Goal: Transaction & Acquisition: Book appointment/travel/reservation

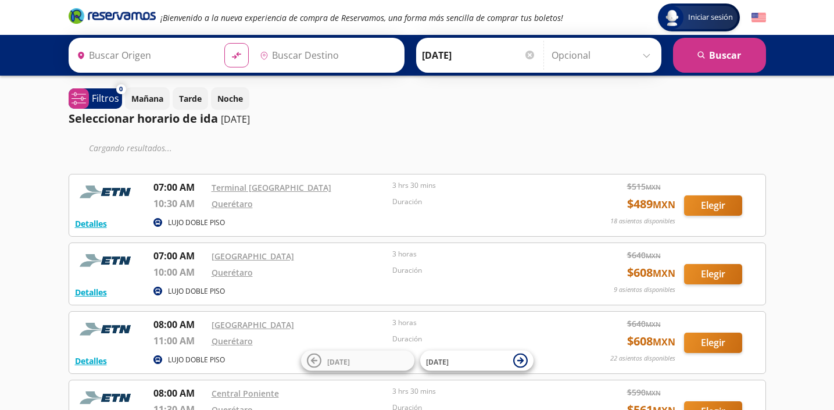
type input "[GEOGRAPHIC_DATA], [GEOGRAPHIC_DATA]"
type input "Santiago de Querétaro, [GEOGRAPHIC_DATA]"
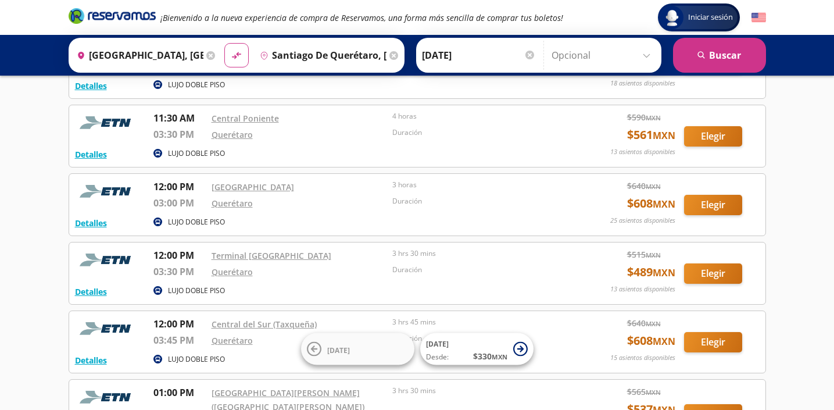
scroll to position [1070, 0]
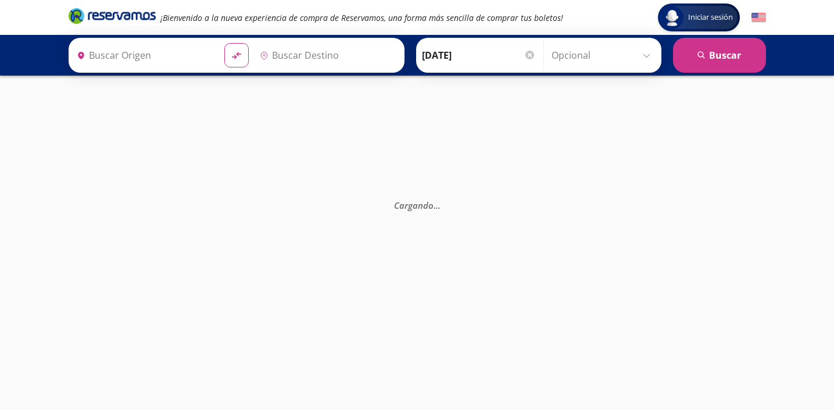
type input "[GEOGRAPHIC_DATA], [GEOGRAPHIC_DATA]"
type input "Santiago de Querétaro, [GEOGRAPHIC_DATA]"
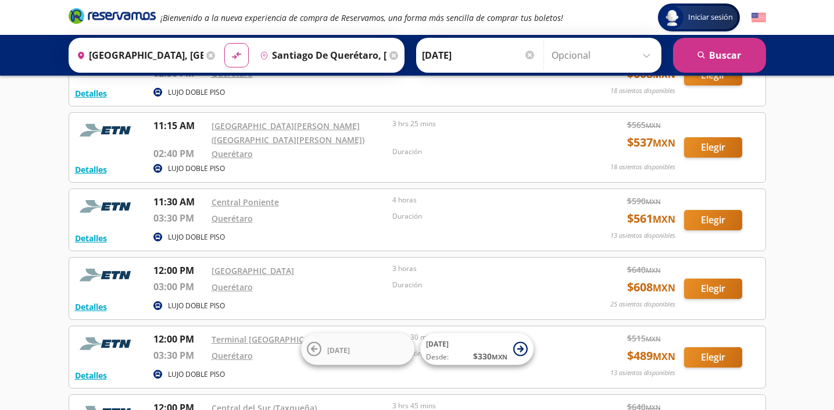
scroll to position [848, 0]
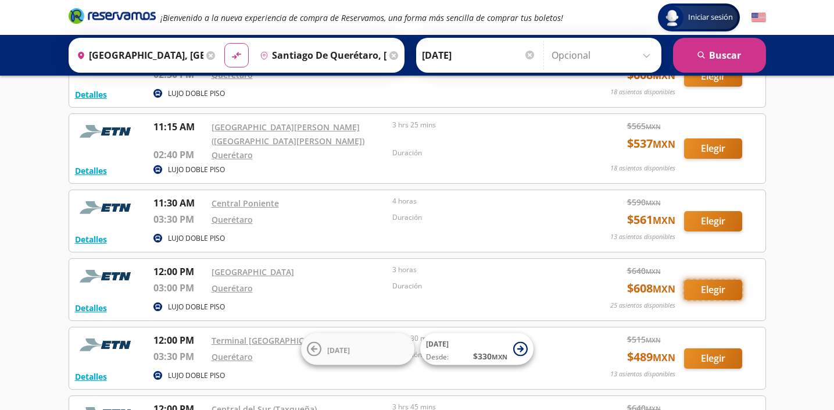
click at [714, 288] on button "Elegir" at bounding box center [713, 290] width 58 height 20
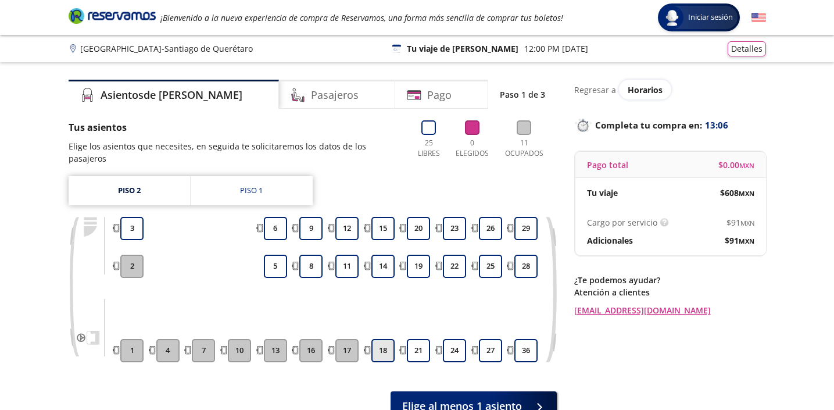
click at [384, 339] on button "18" at bounding box center [382, 350] width 23 height 23
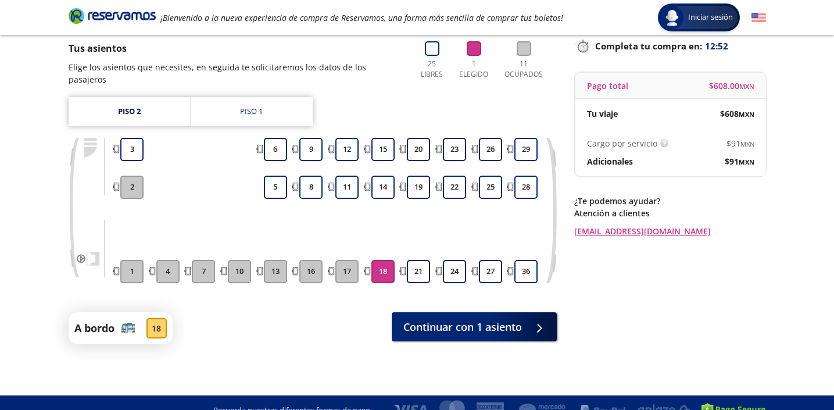
scroll to position [82, 0]
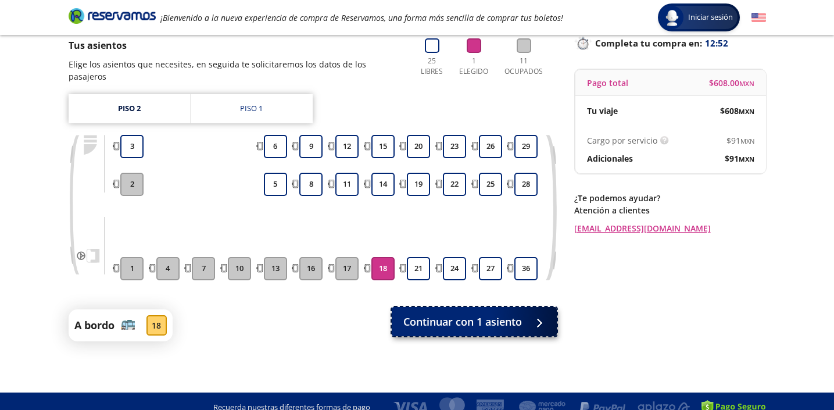
click at [459, 314] on span "Continuar con 1 asiento" at bounding box center [462, 322] width 119 height 16
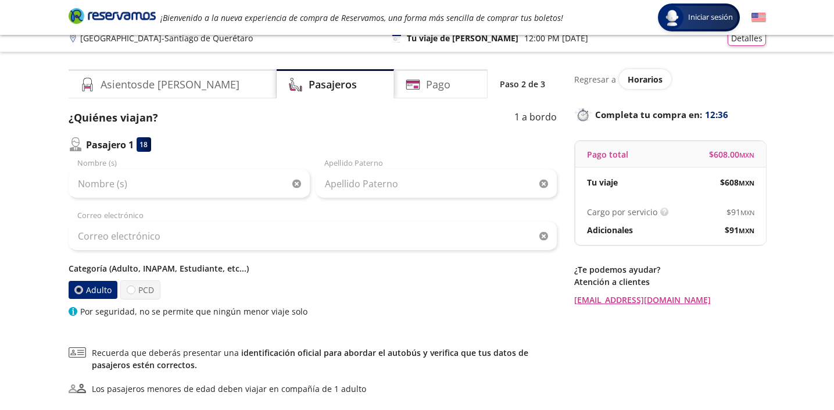
scroll to position [17, 0]
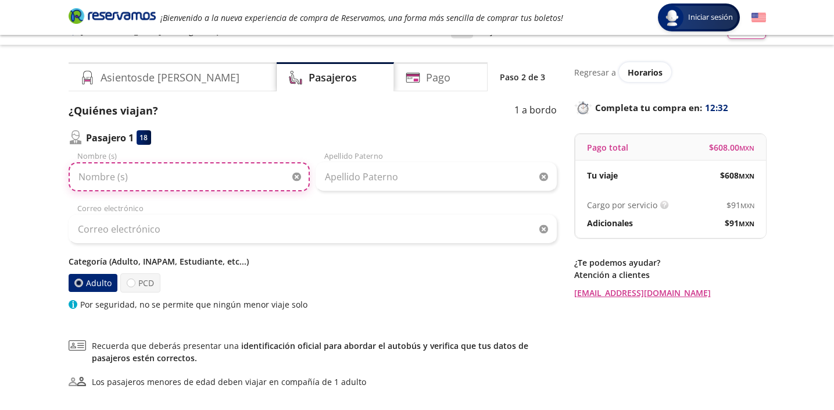
click at [220, 176] on input "Nombre (s)" at bounding box center [189, 176] width 241 height 29
type input "Monica Adriana"
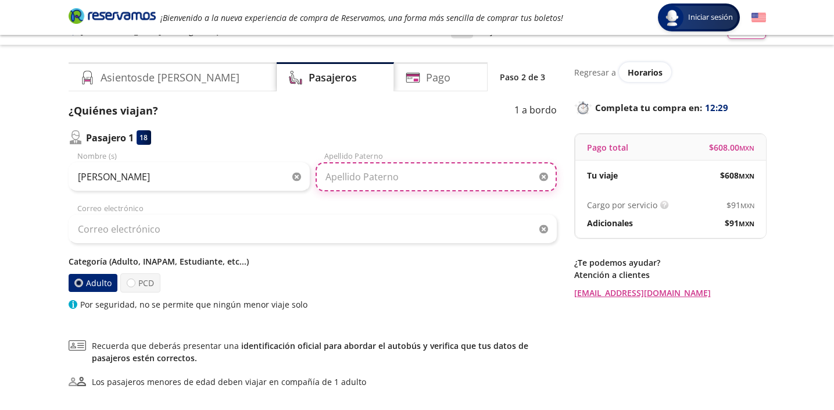
type input "Lomeli Saenz"
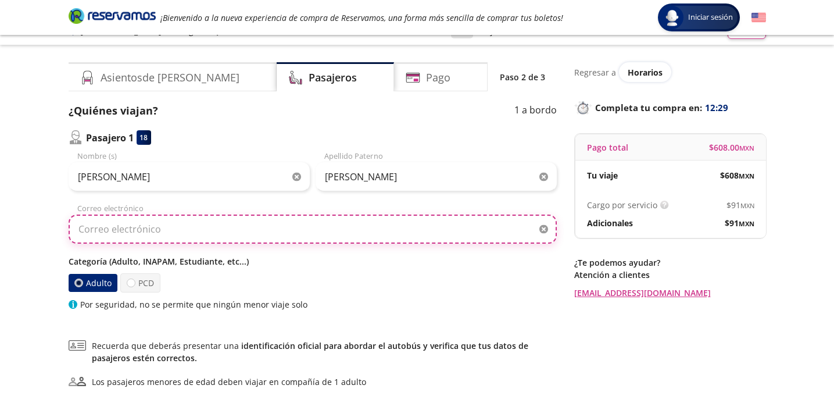
type input "lomelimonica8@gmail.com"
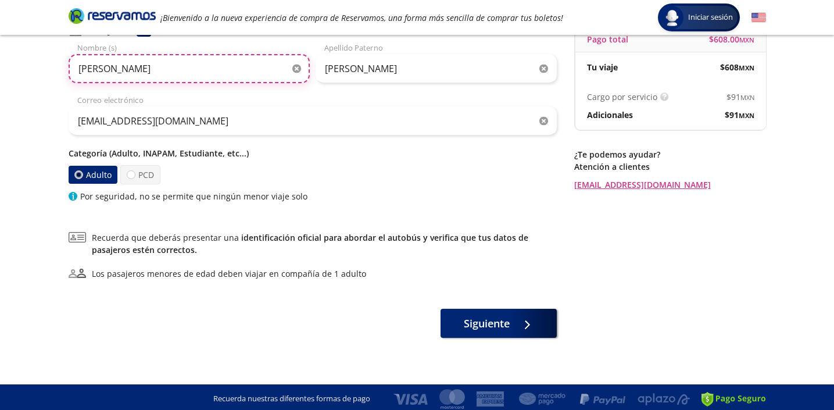
scroll to position [129, 0]
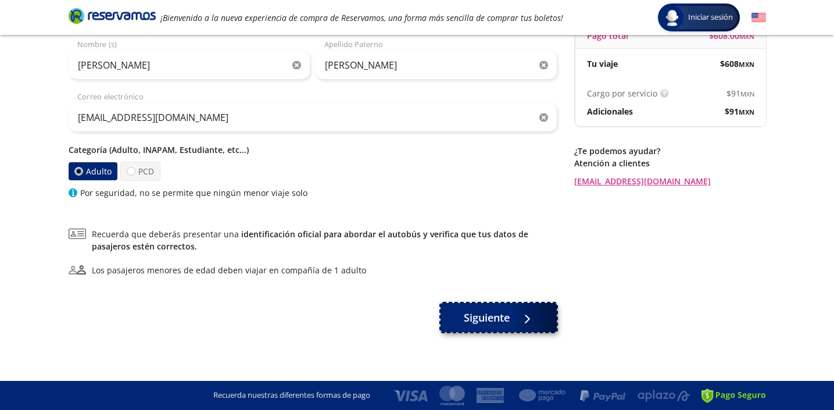
click at [526, 316] on div at bounding box center [523, 317] width 17 height 15
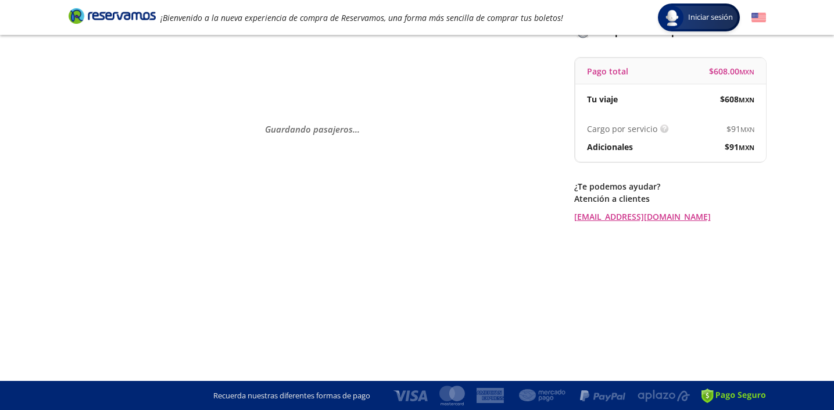
scroll to position [0, 0]
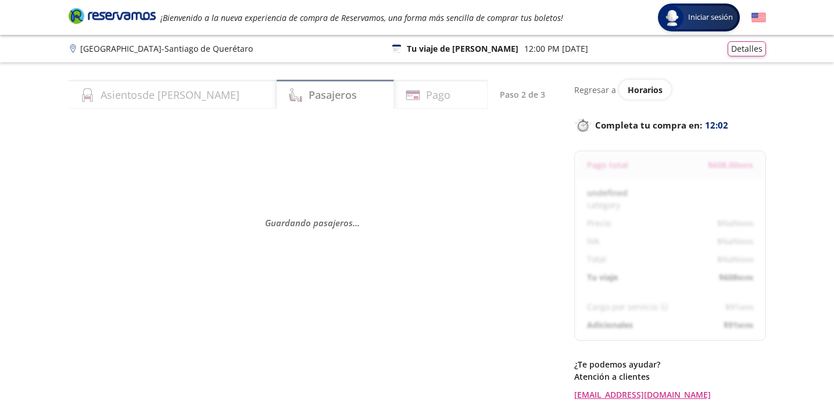
select select "MX"
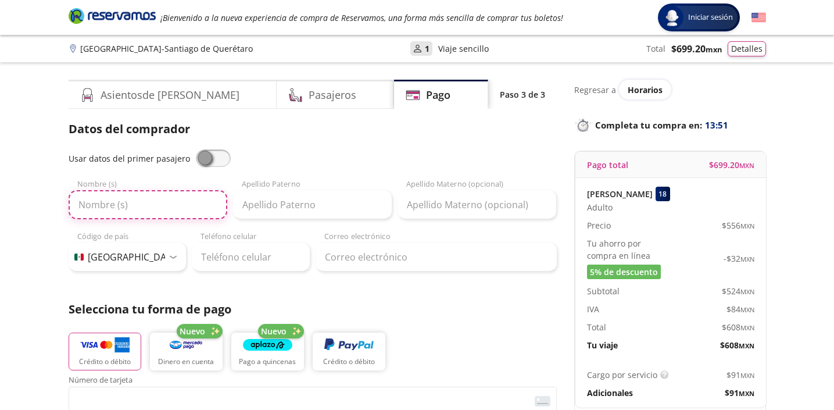
click at [174, 201] on input "Nombre (s)" at bounding box center [148, 204] width 159 height 29
type input "Monica Adriana"
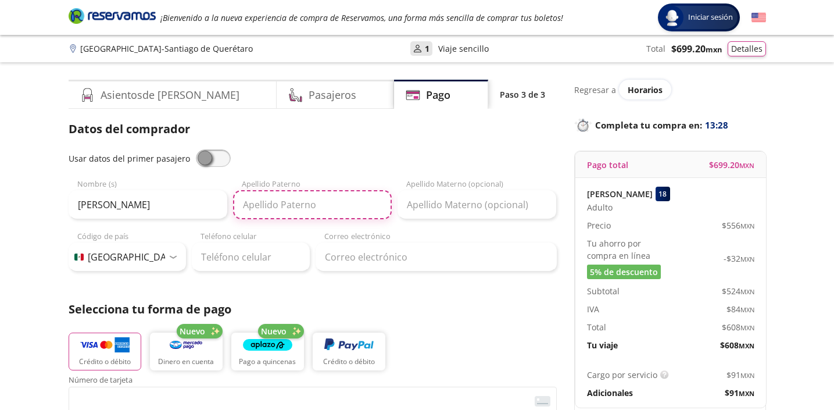
click at [256, 207] on input "Apellido Paterno" at bounding box center [312, 204] width 159 height 29
type input "Lomeli"
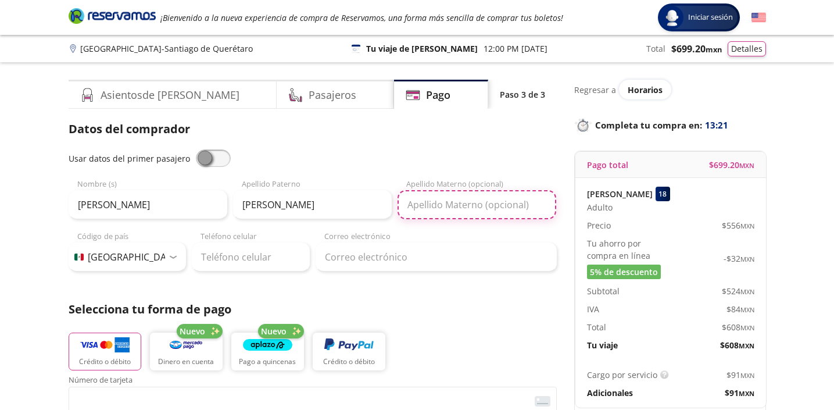
click at [443, 205] on input "Apellido Materno (opcional)" at bounding box center [476, 204] width 159 height 29
type input "Saenz"
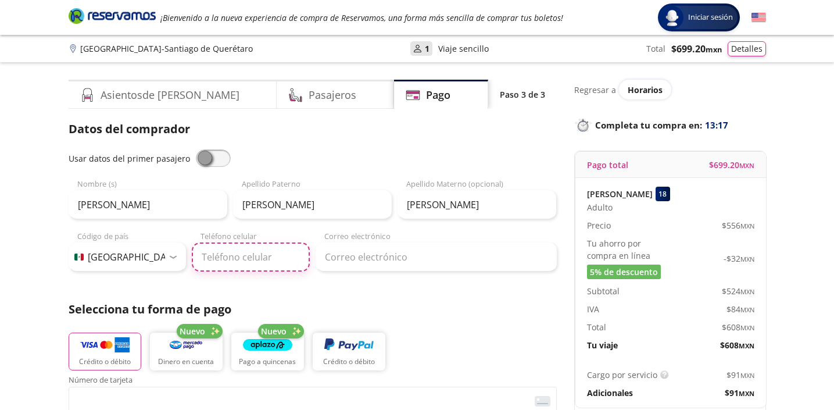
click at [226, 253] on input "Teléfono celular" at bounding box center [251, 256] width 118 height 29
type input "55 2728 8606"
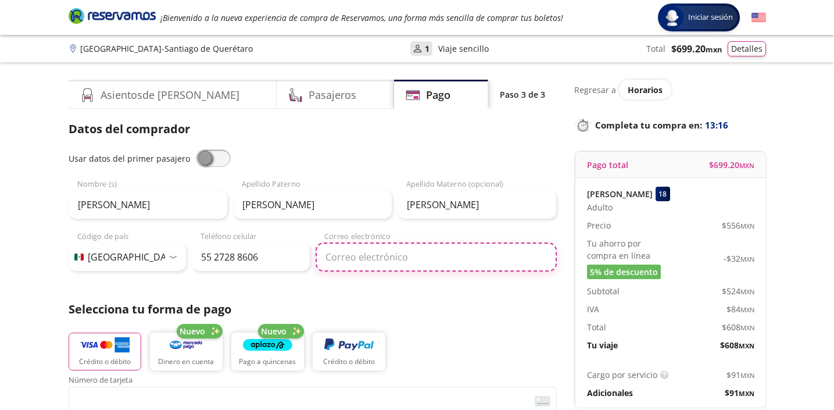
type input "lomelimonica8@gmail.com"
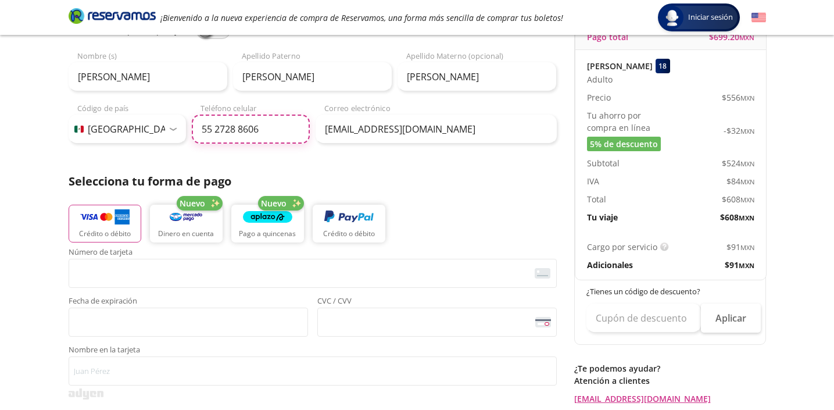
scroll to position [132, 0]
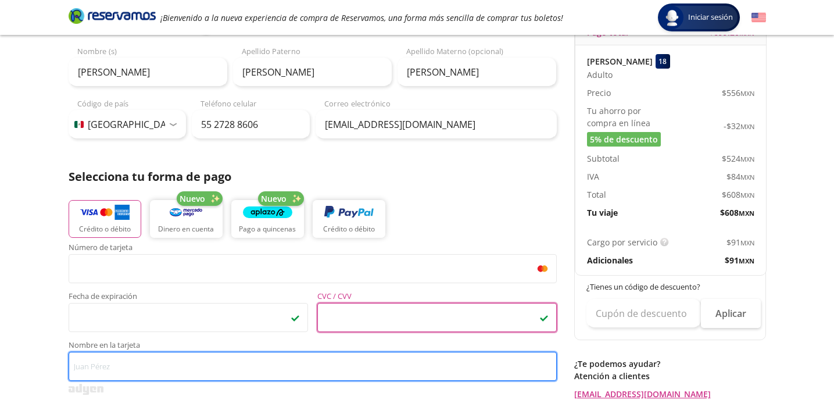
click at [328, 368] on input "Nombre en la tarjeta" at bounding box center [313, 366] width 488 height 29
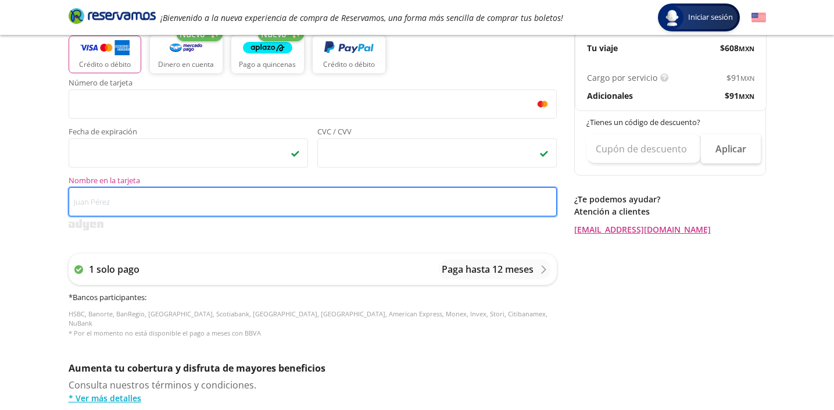
scroll to position [299, 0]
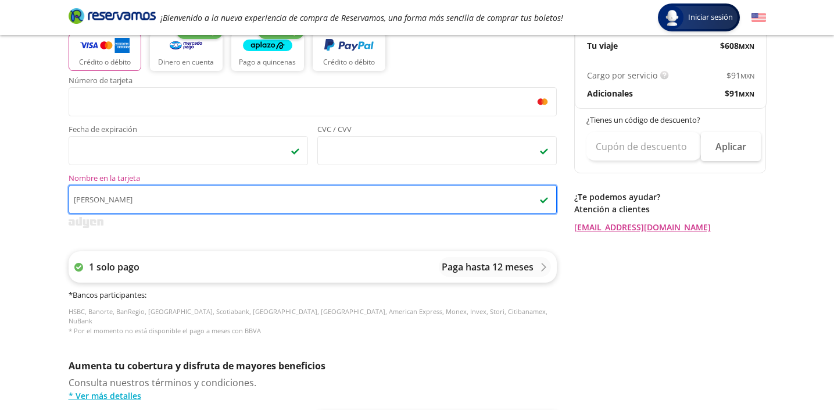
type input "Monica Adriana Lomeli Saenz"
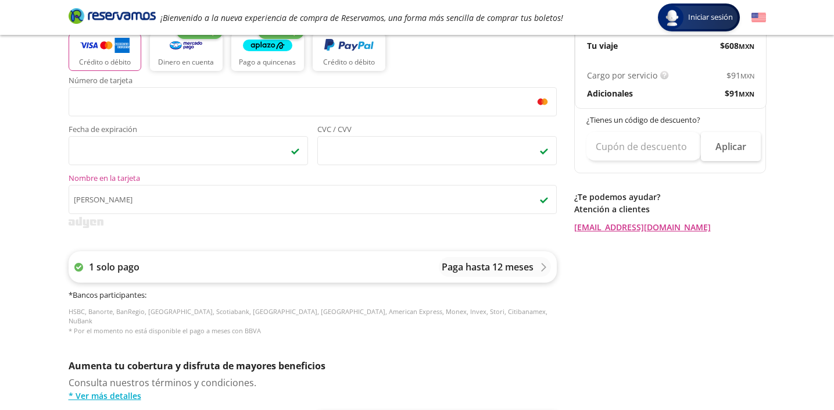
click at [102, 266] on p "1 solo pago" at bounding box center [114, 267] width 51 height 14
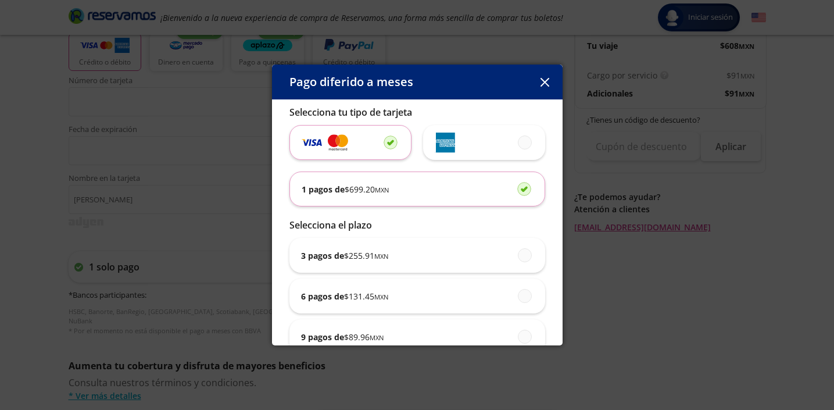
click at [379, 191] on small "MXN" at bounding box center [382, 189] width 14 height 9
click at [517, 191] on input "1 pagos de $ 699.20 MXN" at bounding box center [521, 189] width 8 height 8
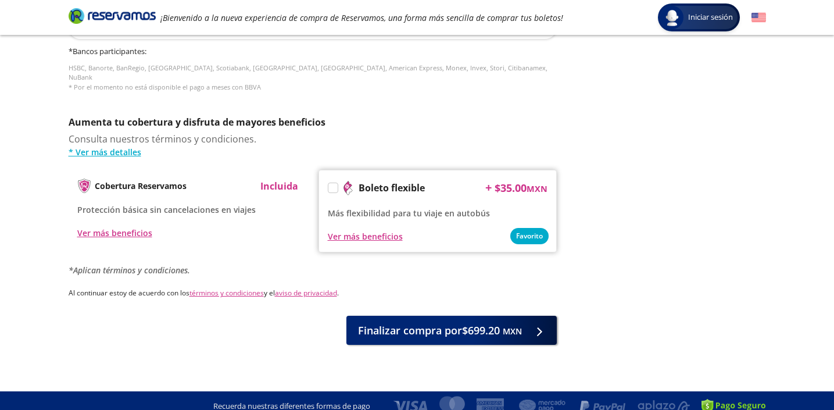
scroll to position [544, 0]
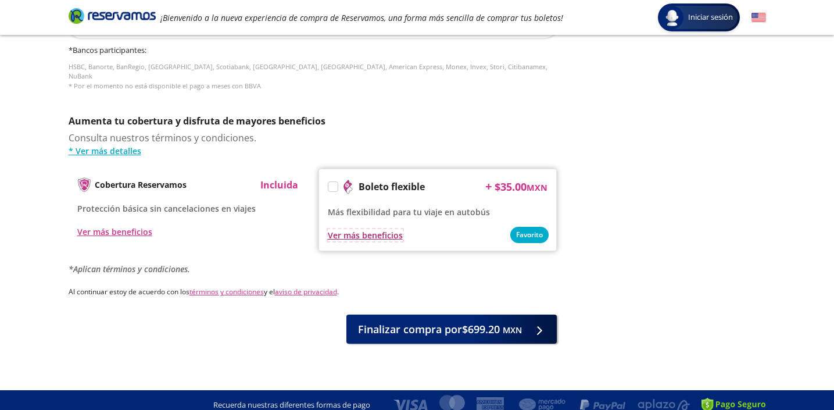
click at [366, 230] on div "Ver más beneficios" at bounding box center [365, 235] width 75 height 12
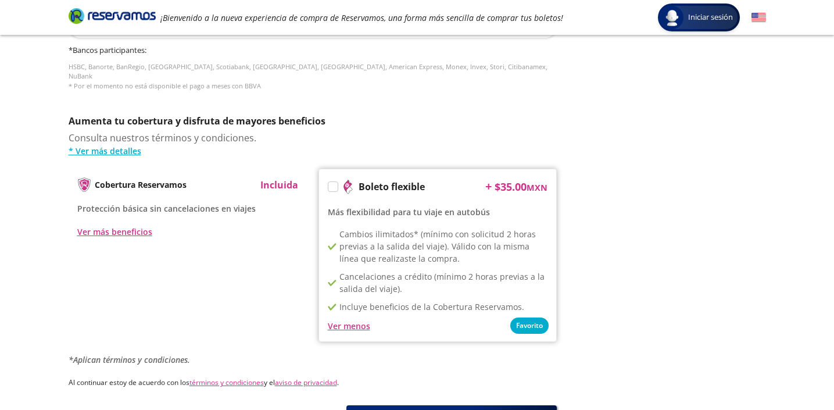
click at [332, 182] on label at bounding box center [332, 186] width 9 height 9
click at [332, 185] on input "Boleto flexible" at bounding box center [332, 189] width 8 height 8
click at [341, 320] on div "Ver menos" at bounding box center [349, 326] width 42 height 12
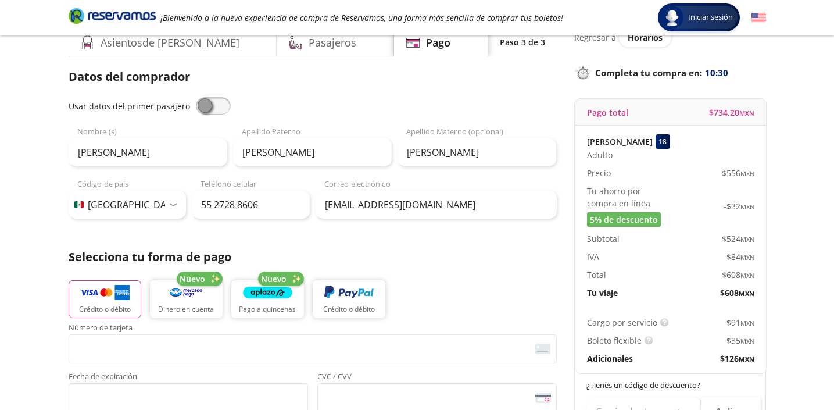
scroll to position [0, 0]
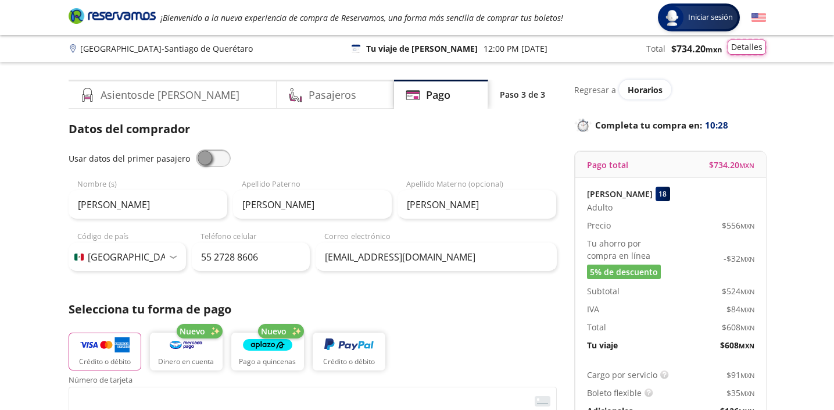
click at [747, 48] on button "Detalles" at bounding box center [747, 47] width 38 height 15
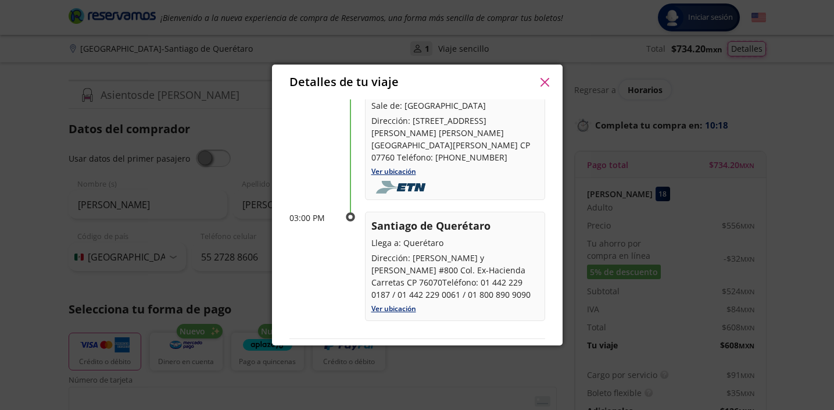
scroll to position [74, 0]
click at [404, 302] on link "Ver ubicación" at bounding box center [393, 307] width 45 height 10
click at [547, 83] on icon "button" at bounding box center [544, 82] width 9 height 9
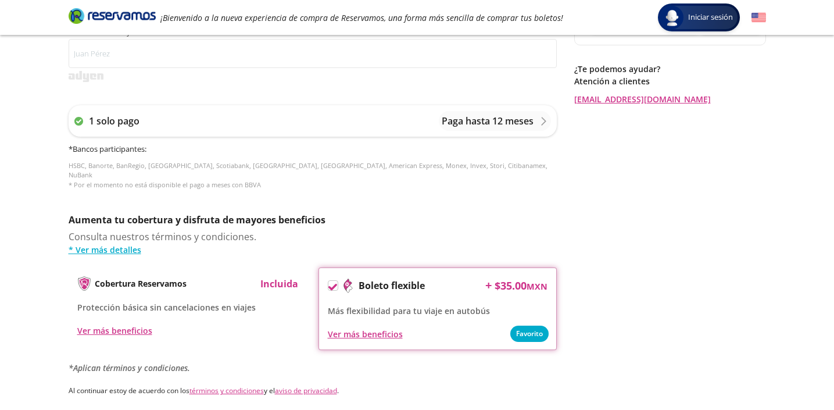
scroll to position [544, 0]
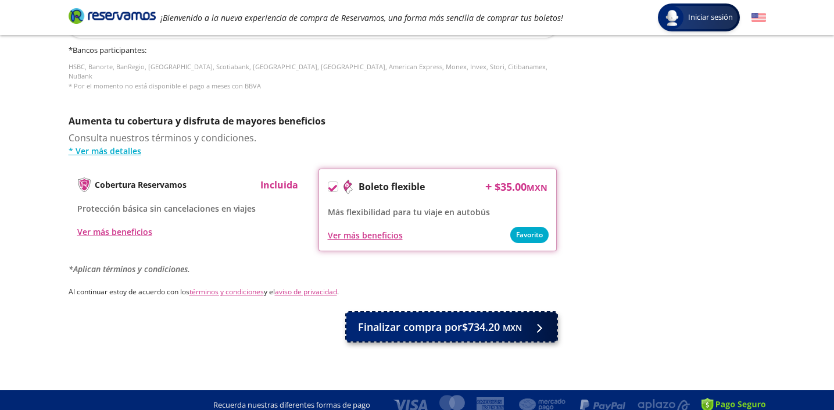
click at [508, 322] on small "MXN" at bounding box center [512, 327] width 19 height 11
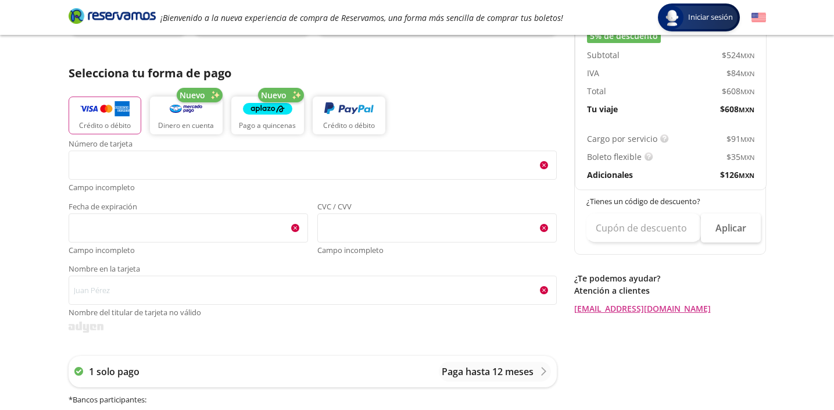
scroll to position [237, 0]
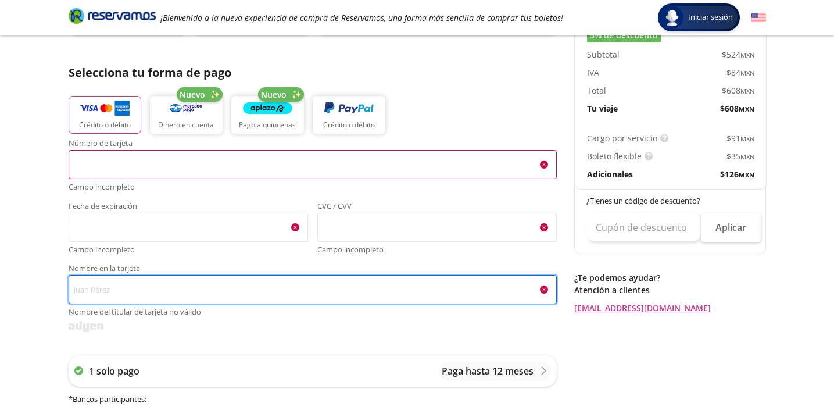
type input "Monica Adriana Lomeli Saenz"
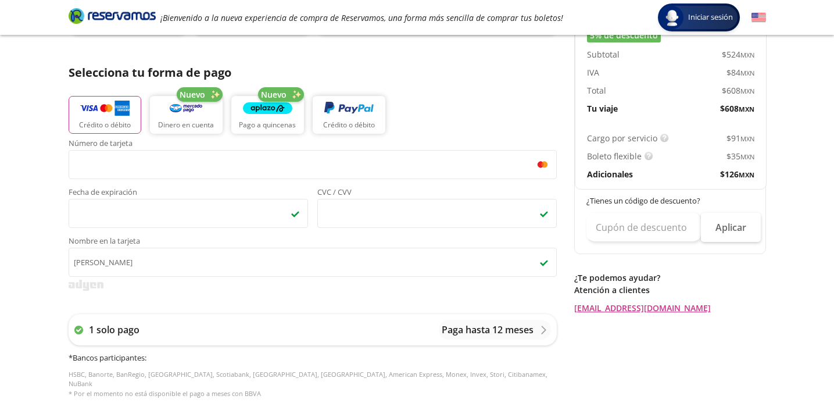
click at [566, 239] on div "Asientos de Ida Pasajeros Pago Paso 3 de 3 Servicios adicionales ¿Tienes un cód…" at bounding box center [417, 266] width 709 height 846
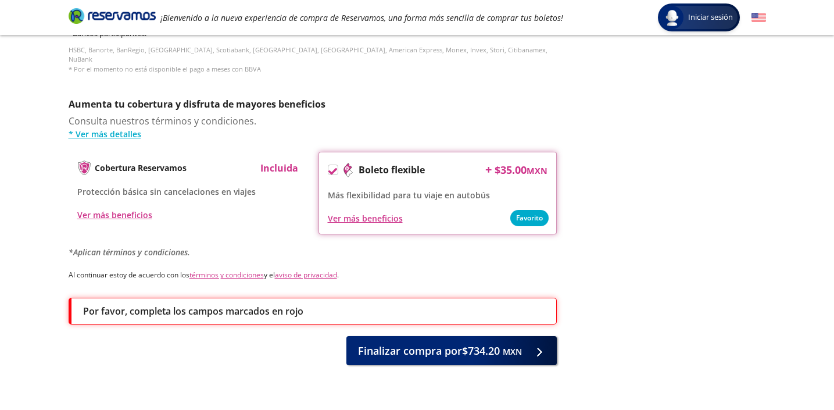
scroll to position [563, 0]
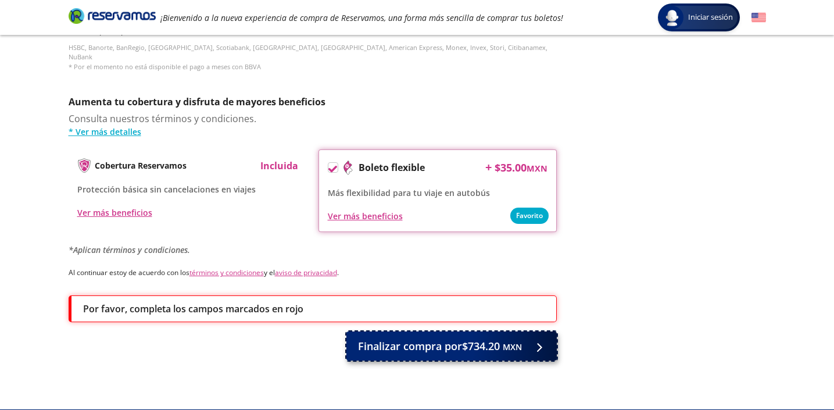
click at [478, 338] on span "Finalizar compra por $734.20 MXN" at bounding box center [440, 346] width 164 height 16
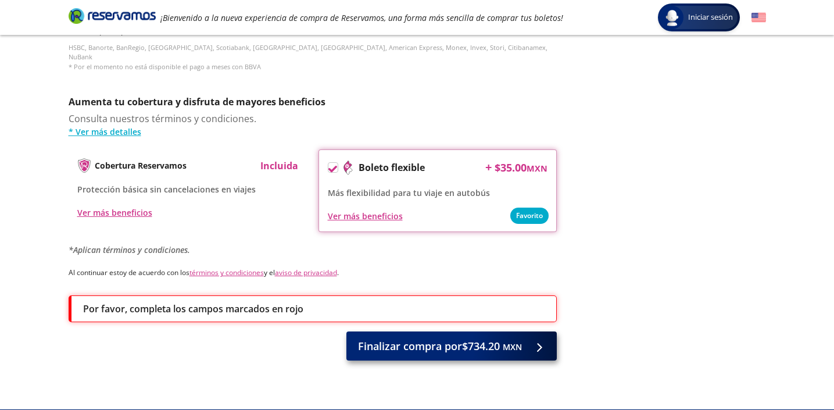
scroll to position [0, 0]
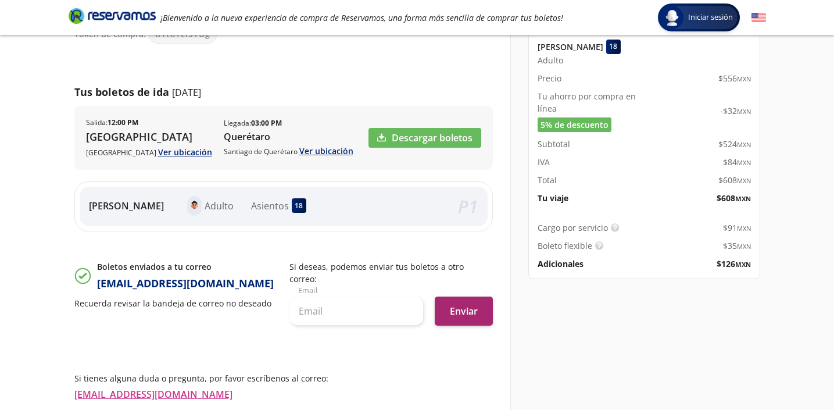
scroll to position [94, 0]
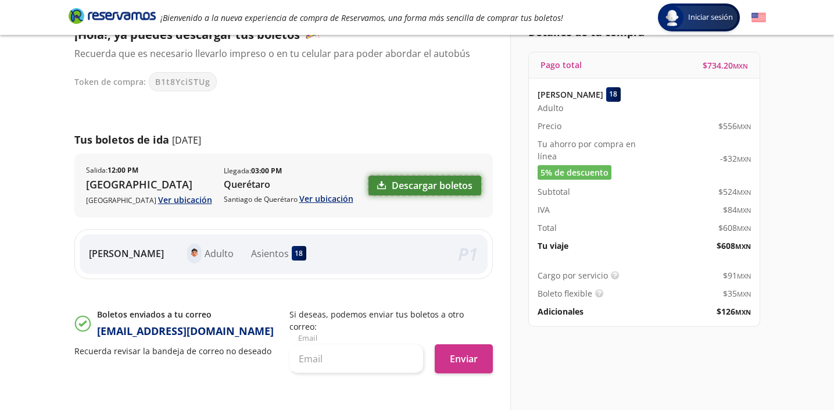
click at [408, 185] on link "Descargar boletos" at bounding box center [424, 186] width 113 height 20
